Goal: Task Accomplishment & Management: Complete application form

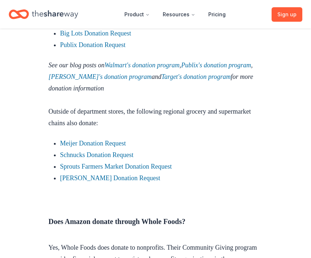
scroll to position [905, 0]
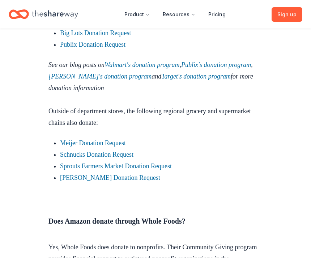
scroll to position [908, 0]
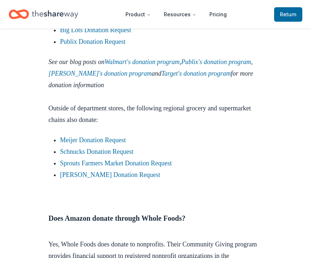
click at [108, 155] on link "Schnucks Donation Request" at bounding box center [96, 151] width 73 height 7
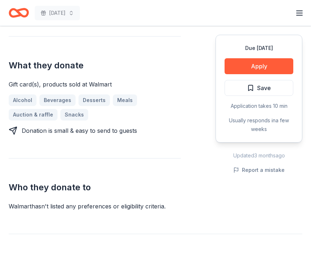
scroll to position [264, 0]
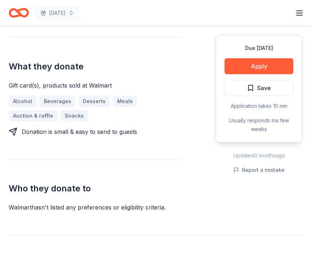
click at [275, 65] on button "Apply" at bounding box center [259, 66] width 69 height 16
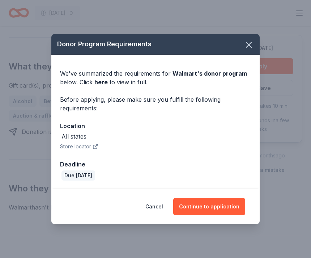
click at [216, 208] on button "Continue to application" at bounding box center [209, 206] width 72 height 17
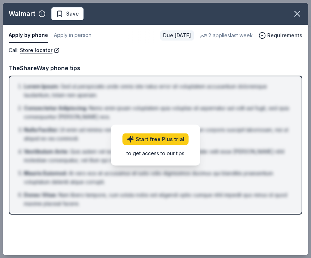
click at [177, 137] on link "Start free Plus trial" at bounding box center [156, 140] width 66 height 12
click at [243, 88] on li "Lorem Ipsum : Sed ut perspiciatis unde omnis iste natus error sit voluptatem ac…" at bounding box center [158, 90] width 268 height 17
click at [265, 55] on div "Call : Store locator Call : Store locator TheShareWay phone tips Lorem Ipsum : …" at bounding box center [155, 133] width 305 height 174
click at [84, 37] on button "Apply in person" at bounding box center [73, 35] width 38 height 15
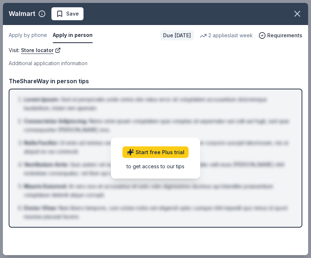
click at [299, 15] on icon "button" at bounding box center [297, 13] width 5 height 5
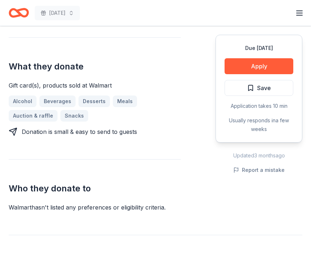
click at [279, 65] on button "Apply" at bounding box center [259, 66] width 69 height 16
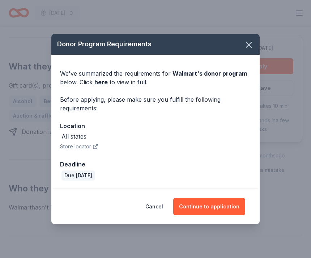
click at [216, 206] on button "Continue to application" at bounding box center [209, 206] width 72 height 17
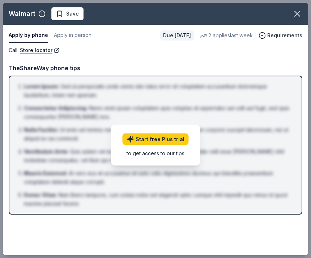
click at [176, 140] on link "Start free Plus trial" at bounding box center [156, 140] width 66 height 12
click at [301, 16] on icon "button" at bounding box center [297, 14] width 10 height 10
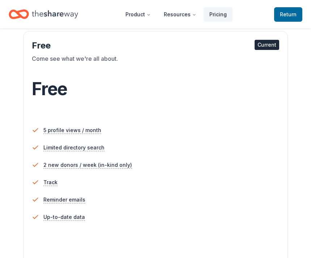
scroll to position [103, 0]
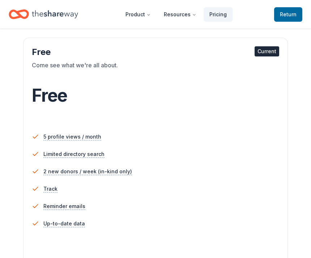
click at [233, 139] on li "5 profile views / month" at bounding box center [156, 136] width 248 height 17
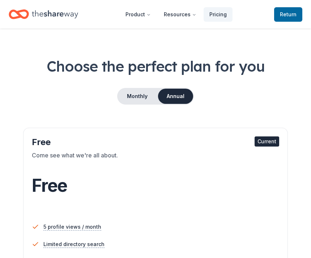
scroll to position [13, 0]
click at [290, 15] on span "Return to TheShareWay" at bounding box center [288, 14] width 17 height 9
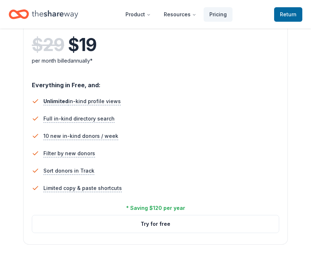
scroll to position [431, 0]
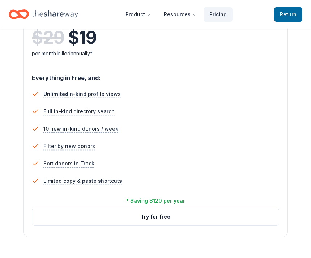
click at [176, 214] on button "Try for free" at bounding box center [155, 216] width 247 height 17
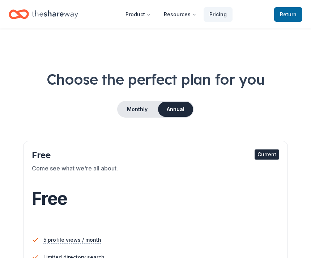
scroll to position [39, 0]
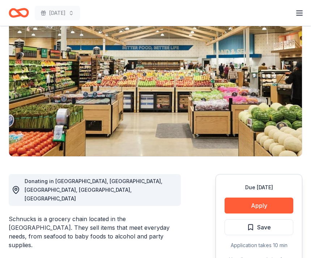
scroll to position [64, 0]
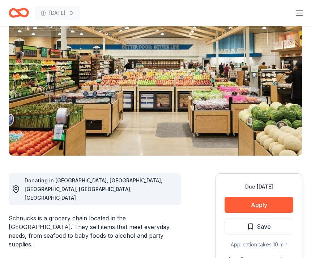
click at [256, 202] on button "Apply" at bounding box center [259, 205] width 69 height 16
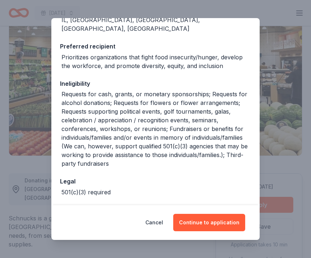
scroll to position [100, 0]
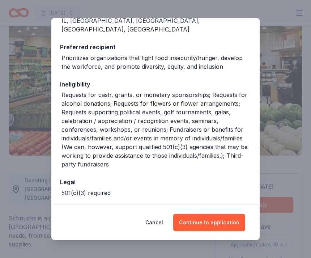
click at [209, 231] on button "Continue to application" at bounding box center [209, 222] width 72 height 17
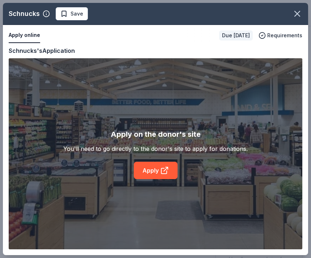
click at [156, 181] on div "Schnucks Save Apply online Due in 139 days Requirements Copy and paste your inf…" at bounding box center [155, 129] width 305 height 252
click at [154, 182] on div "Schnucks Save Apply online Due in 139 days Requirements Copy and paste your inf…" at bounding box center [155, 129] width 305 height 252
click at [164, 186] on div "Schnucks Save Apply online Due in 139 days Requirements Copy and paste your inf…" at bounding box center [155, 129] width 305 height 252
click at [166, 182] on div "Schnucks Save Apply online Due in 139 days Requirements Copy and paste your inf…" at bounding box center [155, 129] width 305 height 252
click at [164, 183] on div "Schnucks Save Apply online Due in 139 days Requirements Copy and paste your inf…" at bounding box center [155, 129] width 305 height 252
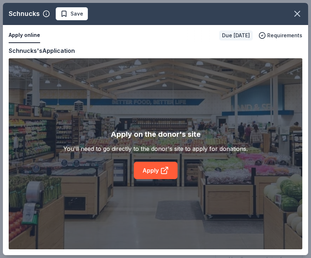
click at [164, 183] on div "Schnucks Save Apply online Due in 139 days Requirements Copy and paste your inf…" at bounding box center [155, 129] width 305 height 252
click at [163, 183] on div "Schnucks Save Apply online Due in 139 days Requirements Copy and paste your inf…" at bounding box center [155, 129] width 305 height 252
click at [172, 170] on div "Schnucks Save Apply online Due in 139 days Requirements Copy and paste your inf…" at bounding box center [155, 129] width 305 height 252
click at [164, 179] on div "Schnucks Save Apply online Due in 139 days Requirements Copy and paste your inf…" at bounding box center [155, 129] width 305 height 252
click at [164, 184] on div "Schnucks Save Apply online Due in 139 days Requirements Copy and paste your inf…" at bounding box center [155, 129] width 305 height 252
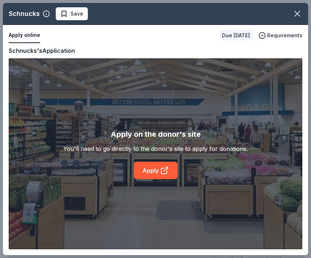
click at [163, 183] on div "Schnucks Save Apply online Due in 139 days Requirements Copy and paste your inf…" at bounding box center [155, 129] width 305 height 252
click at [168, 183] on div "Schnucks Save Apply online Due in 139 days Requirements Copy and paste your inf…" at bounding box center [155, 129] width 305 height 252
click at [172, 175] on div "Schnucks Save Apply online Due in 139 days Requirements Copy and paste your inf…" at bounding box center [155, 129] width 305 height 252
click at [185, 152] on div "Schnucks Save Apply online Due in 139 days Requirements Copy and paste your inf…" at bounding box center [155, 129] width 305 height 252
click at [195, 155] on div "Schnucks Save Apply online Due in 139 days Requirements Copy and paste your inf…" at bounding box center [155, 129] width 305 height 252
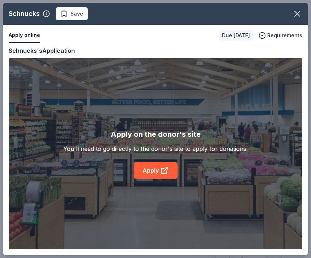
click at [296, 8] on button "button" at bounding box center [298, 14] width 16 height 16
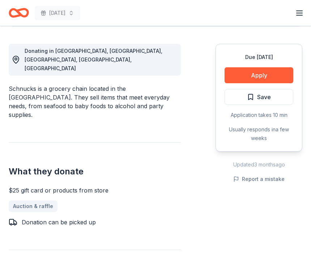
scroll to position [193, 0]
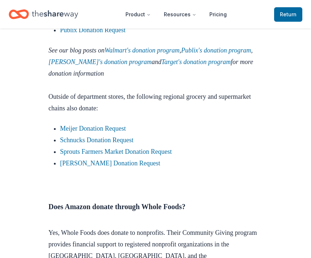
scroll to position [920, 0]
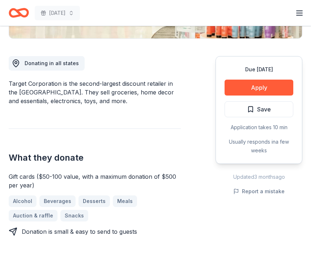
scroll to position [182, 0]
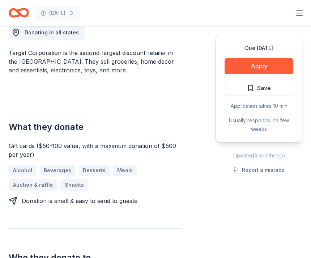
scroll to position [210, 0]
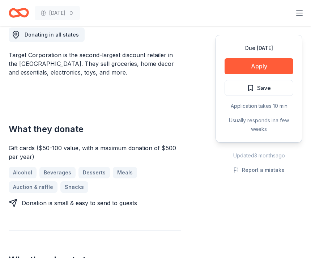
click at [287, 64] on button "Apply" at bounding box center [259, 66] width 69 height 16
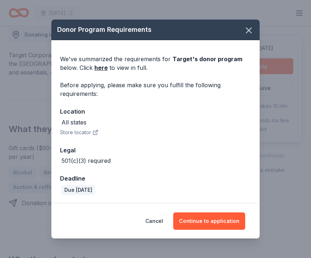
click at [201, 227] on button "Continue to application" at bounding box center [209, 220] width 72 height 17
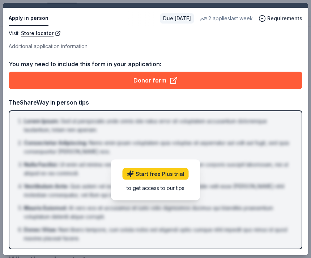
scroll to position [17, 0]
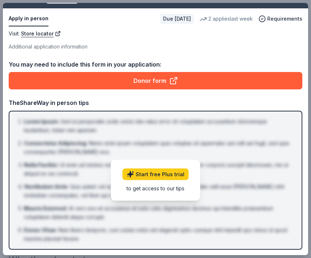
click at [128, 80] on link "Donor form" at bounding box center [156, 80] width 294 height 17
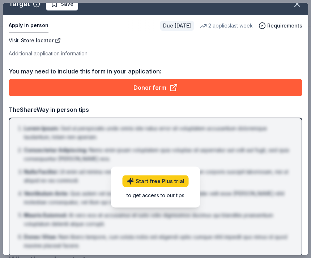
scroll to position [9, 0]
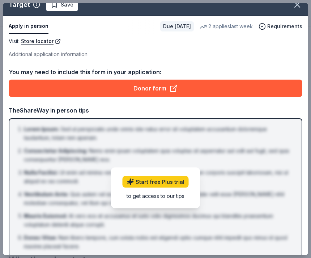
click at [67, 57] on div "Additional application information" at bounding box center [156, 54] width 294 height 9
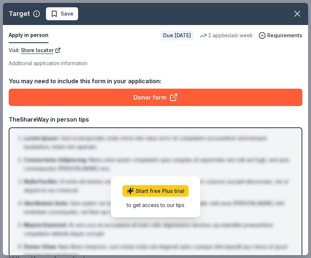
scroll to position [0, 0]
click at [296, 13] on icon "button" at bounding box center [297, 14] width 10 height 10
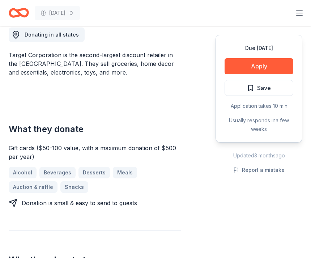
click at [249, 90] on span "Save" at bounding box center [259, 87] width 24 height 9
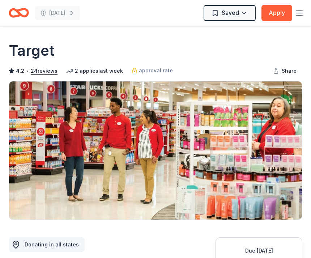
click at [298, 13] on line "button" at bounding box center [300, 13] width 6 height 0
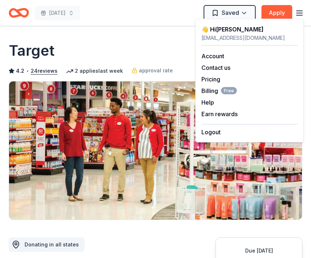
click at [147, 50] on div "Target" at bounding box center [156, 51] width 294 height 20
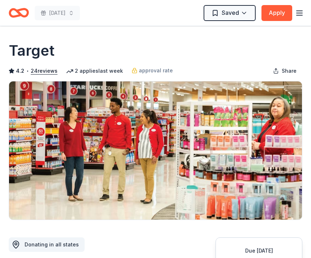
click at [271, 15] on button "Apply" at bounding box center [277, 13] width 31 height 16
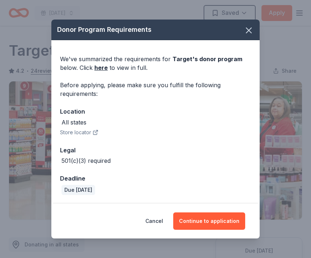
click at [98, 70] on link "here" at bounding box center [100, 67] width 13 height 9
